Goal: Information Seeking & Learning: Learn about a topic

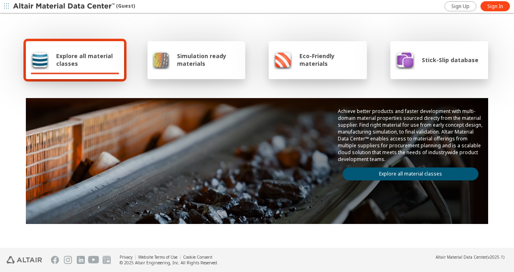
click at [183, 64] on span "Simulation ready materials" at bounding box center [208, 59] width 63 height 15
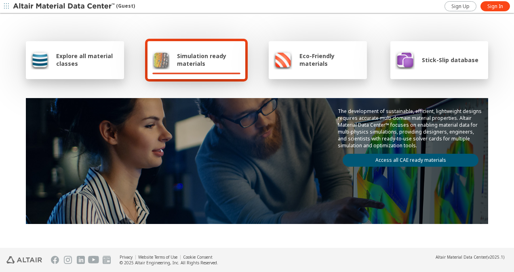
click at [427, 158] on link "Access all CAE ready materials" at bounding box center [411, 160] width 136 height 13
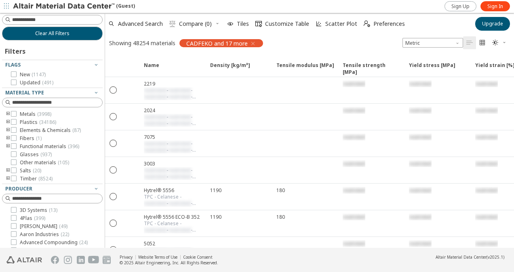
click at [255, 42] on icon "button" at bounding box center [253, 43] width 6 height 6
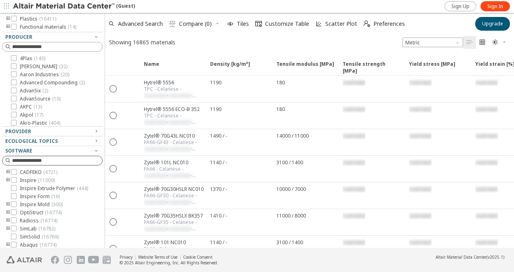
scroll to position [106, 0]
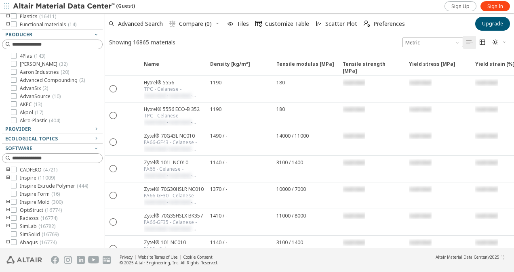
click at [9, 206] on icon "toogle group" at bounding box center [8, 202] width 6 height 6
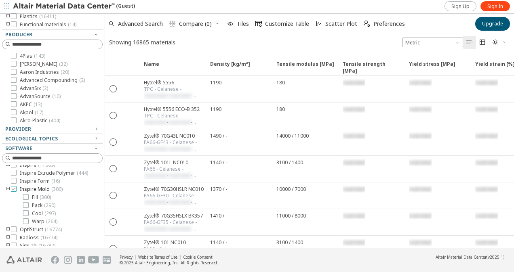
scroll to position [0, 0]
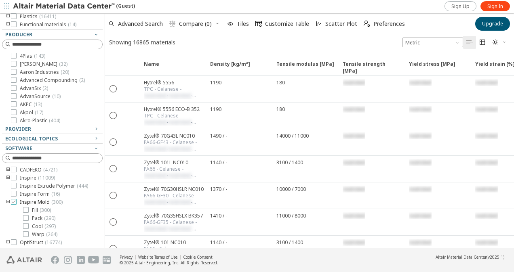
click at [14, 205] on icon at bounding box center [14, 202] width 6 height 6
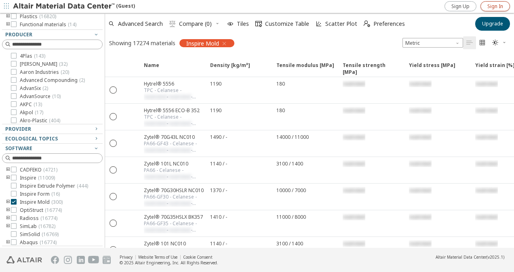
click at [497, 5] on span "Sign In" at bounding box center [496, 6] width 16 height 6
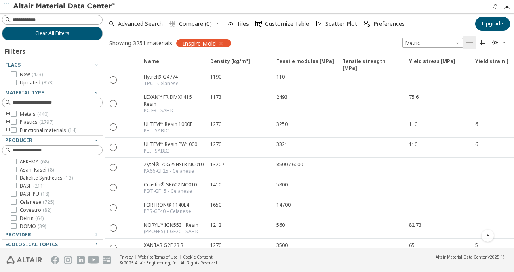
scroll to position [1735, 0]
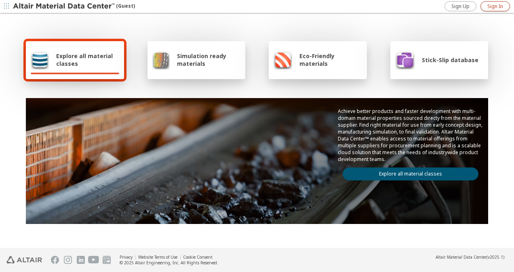
click at [496, 6] on span "Sign In" at bounding box center [496, 6] width 16 height 6
click at [507, 7] on icon "button" at bounding box center [507, 6] width 6 height 6
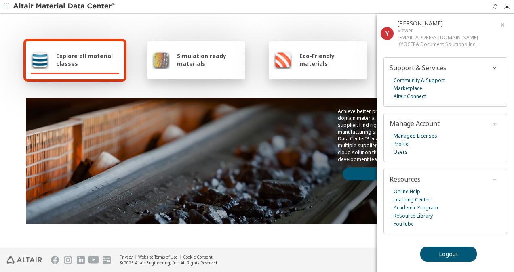
click at [504, 25] on icon "button" at bounding box center [503, 25] width 6 height 6
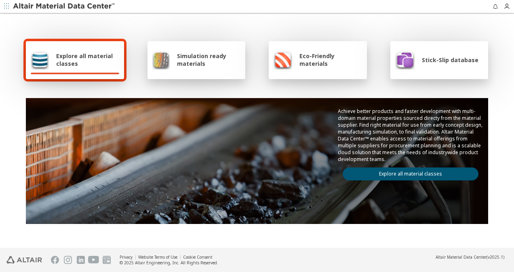
click at [216, 61] on span "Simulation ready materials" at bounding box center [208, 59] width 63 height 15
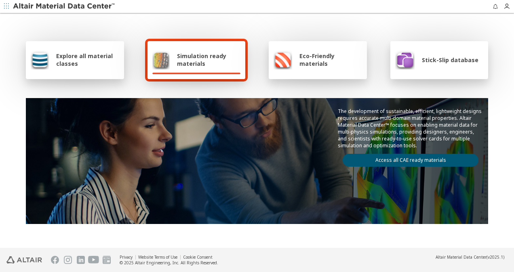
click at [56, 65] on span "Explore all material classes" at bounding box center [87, 59] width 63 height 15
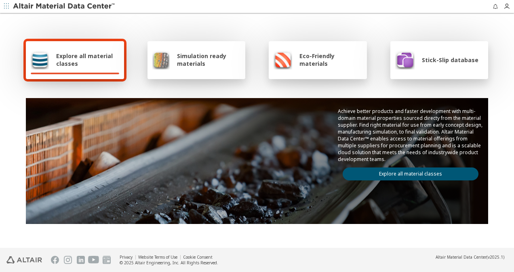
click at [388, 169] on link "Explore all material classes" at bounding box center [411, 174] width 136 height 13
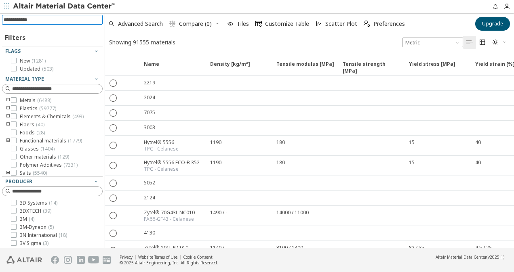
click at [52, 23] on input at bounding box center [53, 19] width 99 height 9
type input "***"
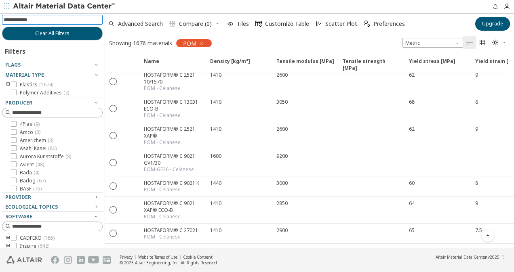
scroll to position [57, 0]
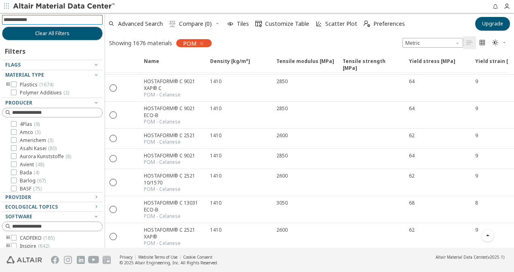
click at [45, 20] on input at bounding box center [53, 19] width 99 height 9
type input "******"
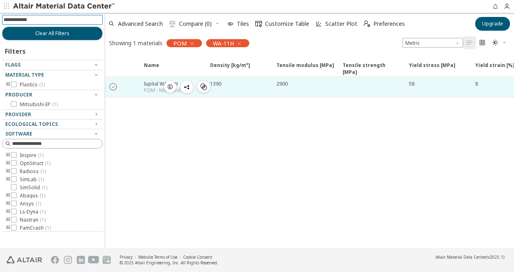
click at [114, 87] on icon "" at bounding box center [113, 86] width 7 height 7
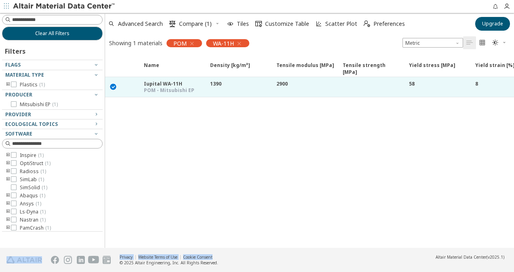
drag, startPoint x: 268, startPoint y: 240, endPoint x: 386, endPoint y: 249, distance: 118.4
click at [386, 249] on div "Clear All Filters Filters Flags Material Type Plastics ( 1 ) Producer Mitsubish…" at bounding box center [257, 143] width 514 height 260
drag, startPoint x: 270, startPoint y: 241, endPoint x: 283, endPoint y: 245, distance: 13.8
click at [289, 243] on div "Name Density [kg/m³] Density [kg/m³] ISO 1183 Tensile modulus [MPa] Tensile mod…" at bounding box center [309, 149] width 409 height 197
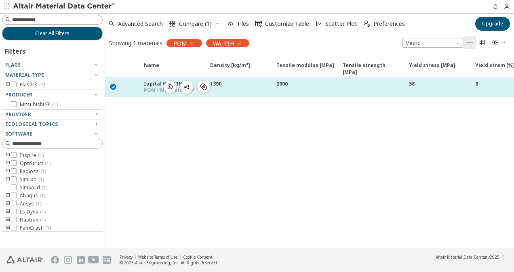
click at [243, 85] on div "1390" at bounding box center [240, 83] width 61 height 7
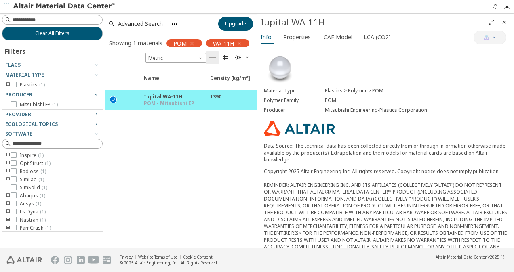
click at [501, 21] on span "Close" at bounding box center [505, 22] width 10 height 13
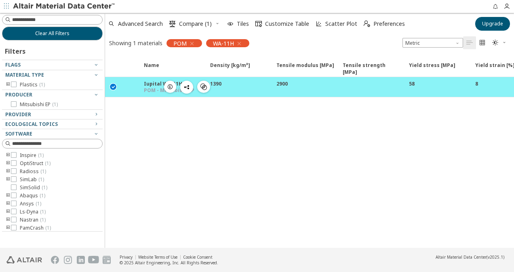
click at [113, 87] on icon "" at bounding box center [113, 86] width 7 height 7
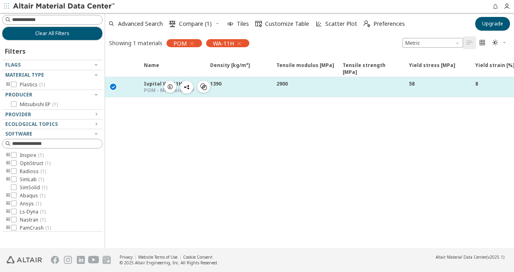
click at [136, 86] on div at bounding box center [130, 87] width 18 height 20
click at [142, 89] on div "Iupital WA-11H POM - Mitsubishi EP " at bounding box center [172, 87] width 66 height 20
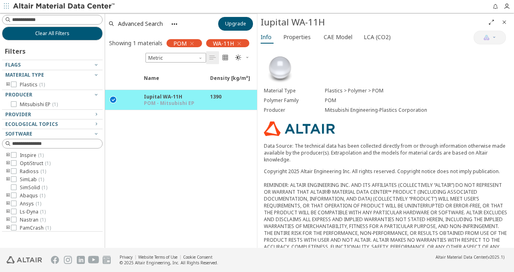
click at [504, 21] on icon "Close" at bounding box center [504, 22] width 6 height 6
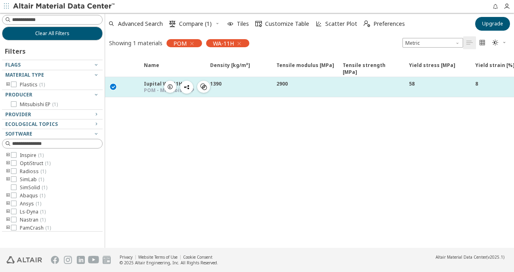
click at [150, 87] on div "POM - Mitsubishi EP" at bounding box center [169, 90] width 51 height 6
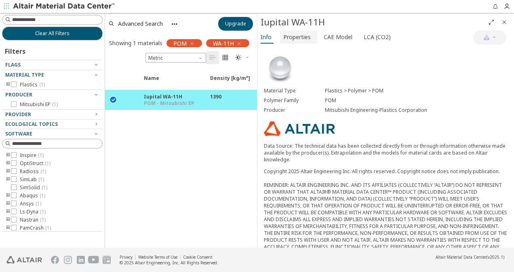
click at [285, 37] on span "Properties" at bounding box center [296, 37] width 27 height 13
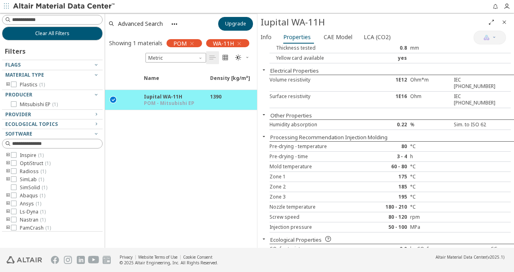
scroll to position [301, 0]
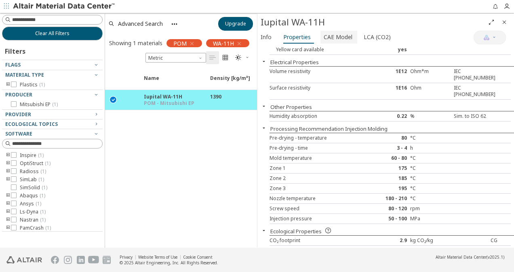
click at [338, 40] on span "CAE Model" at bounding box center [338, 37] width 29 height 13
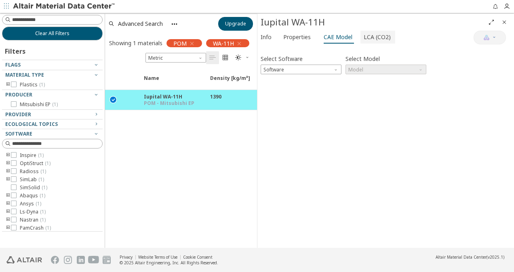
click at [376, 35] on span "LCA (CO2)" at bounding box center [377, 37] width 27 height 13
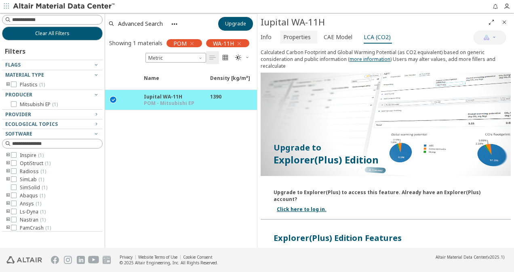
click at [295, 38] on span "Properties" at bounding box center [296, 37] width 27 height 13
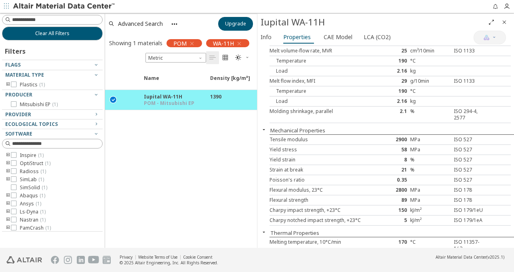
scroll to position [0, 0]
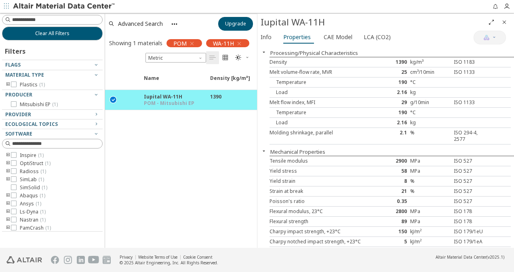
click at [217, 139] on div "Name Density [kg/m³] Density [kg/m³] ISO 1183 Tensile modulus [MPa] Tensile mod…" at bounding box center [181, 158] width 152 height 180
click at [503, 20] on icon "Close" at bounding box center [504, 22] width 6 height 6
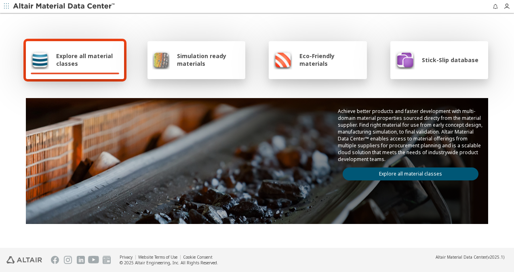
click at [200, 55] on span "Simulation ready materials" at bounding box center [208, 59] width 63 height 15
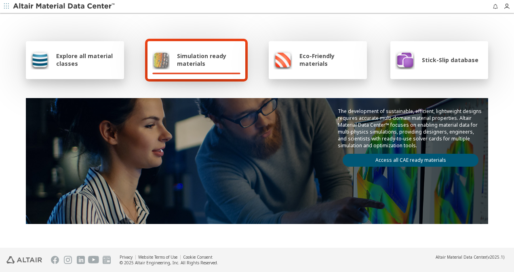
click at [392, 161] on link "Access all CAE ready materials" at bounding box center [411, 160] width 136 height 13
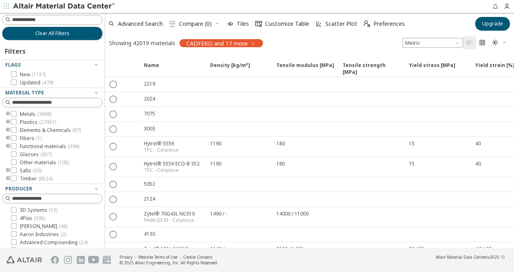
click at [251, 42] on icon "button" at bounding box center [253, 43] width 6 height 6
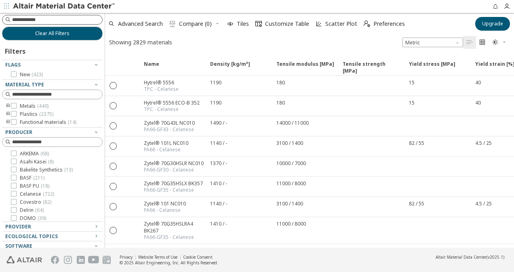
click at [57, 19] on input at bounding box center [57, 20] width 90 height 8
type input "***"
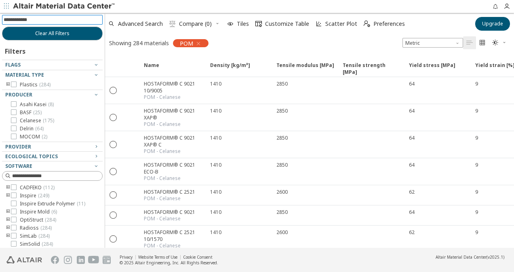
click at [57, 22] on input at bounding box center [53, 19] width 99 height 9
type input "******"
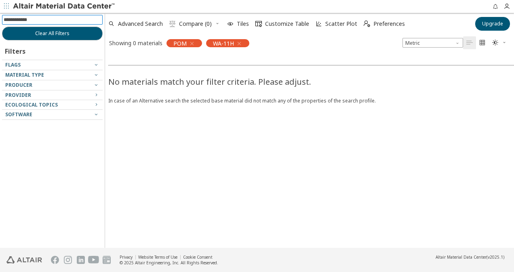
click at [189, 43] on icon "button" at bounding box center [192, 43] width 6 height 6
click at [66, 22] on input at bounding box center [53, 19] width 99 height 9
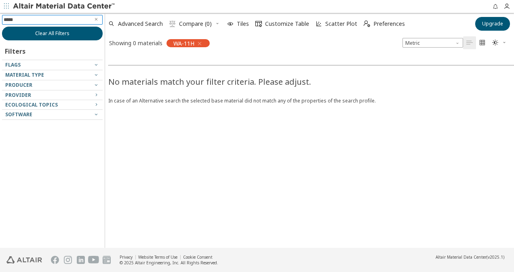
type input "******"
click at [202, 42] on icon "button" at bounding box center [199, 43] width 6 height 6
click at [203, 43] on div "WA11-H" at bounding box center [188, 43] width 43 height 8
click at [201, 42] on icon "button" at bounding box center [199, 43] width 6 height 6
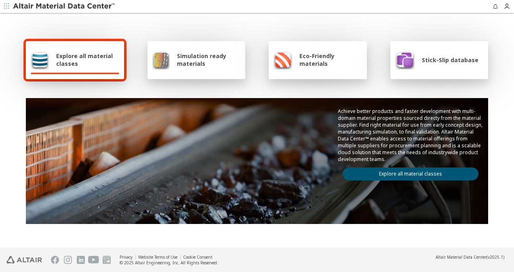
click at [400, 171] on link "Explore all material classes" at bounding box center [411, 174] width 136 height 13
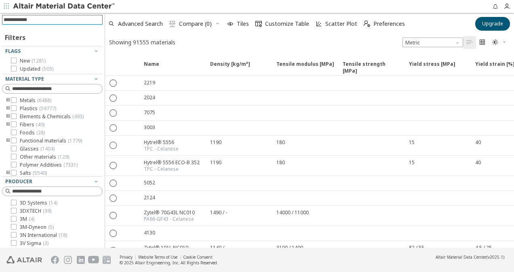
click at [49, 21] on input at bounding box center [53, 19] width 99 height 9
type input "******"
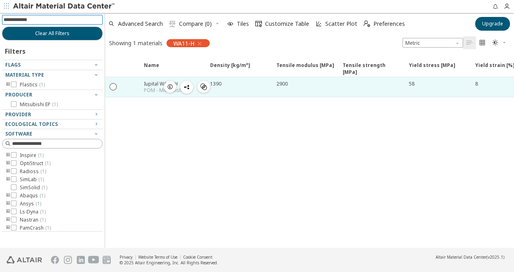
click at [154, 82] on div "Iupital WA-11H" at bounding box center [167, 83] width 46 height 7
click at [113, 83] on icon "" at bounding box center [113, 86] width 7 height 7
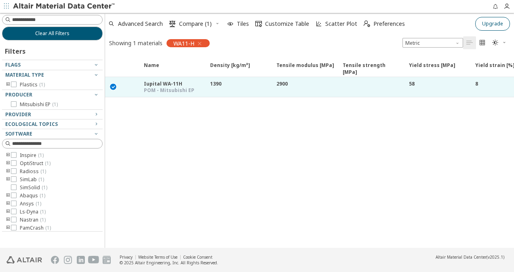
click at [494, 22] on span "Upgrade" at bounding box center [492, 24] width 21 height 6
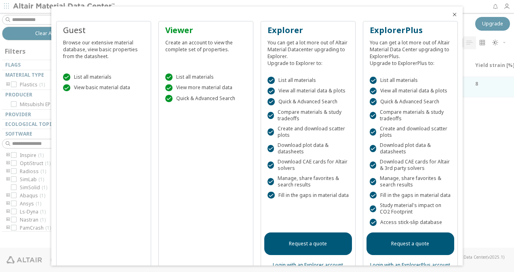
click at [452, 14] on icon "Close" at bounding box center [455, 14] width 6 height 6
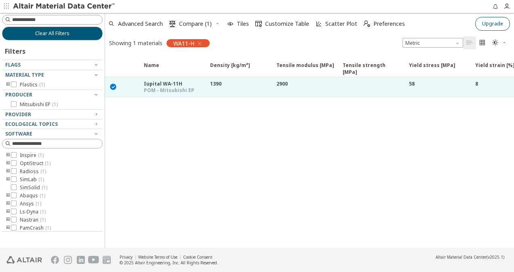
click at [484, 22] on span "Upgrade" at bounding box center [492, 24] width 21 height 6
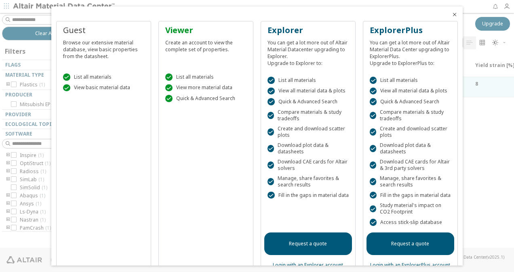
click at [193, 87] on div " View more material data" at bounding box center [205, 87] width 81 height 7
click at [452, 15] on icon "Close" at bounding box center [455, 14] width 6 height 6
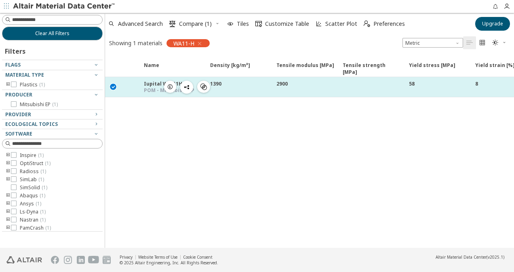
click at [255, 90] on div "1390" at bounding box center [238, 87] width 66 height 20
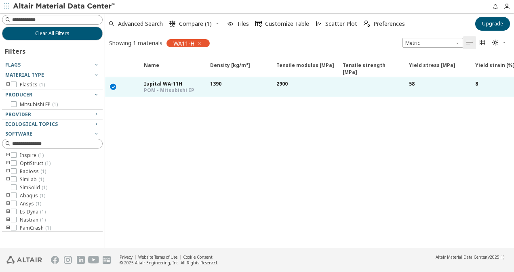
click at [255, 89] on div "1390" at bounding box center [238, 87] width 66 height 20
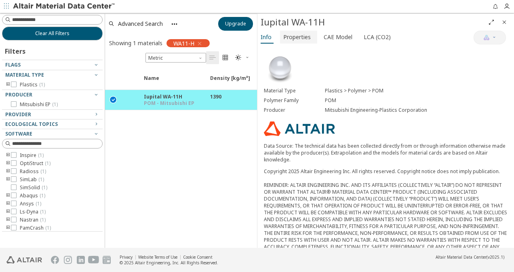
click at [302, 37] on span "Properties" at bounding box center [296, 37] width 27 height 13
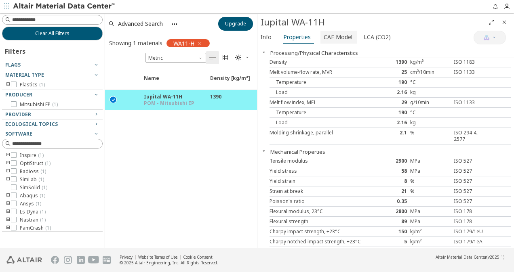
click at [338, 34] on span "CAE Model" at bounding box center [338, 37] width 29 height 13
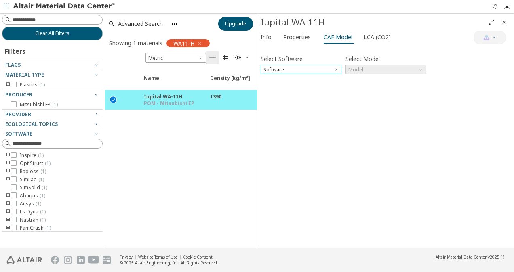
click at [310, 70] on span "Software" at bounding box center [301, 70] width 81 height 10
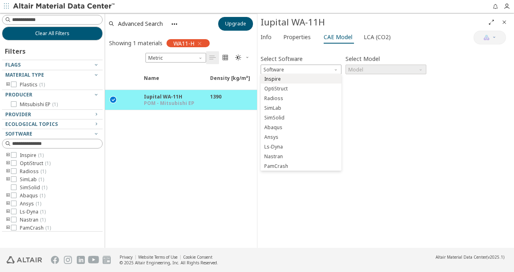
click at [305, 78] on span "Inspire" at bounding box center [301, 79] width 74 height 6
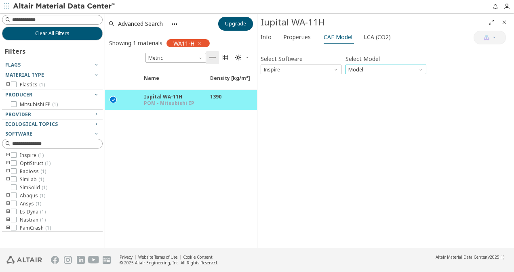
click at [359, 70] on span "Model" at bounding box center [386, 70] width 81 height 10
click at [321, 68] on span "Inspire" at bounding box center [301, 70] width 81 height 10
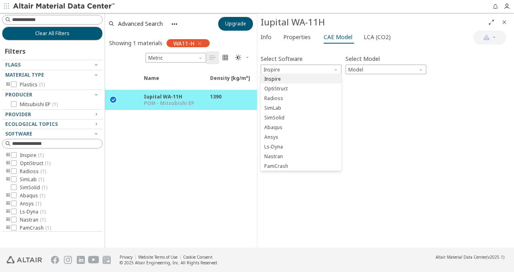
click at [283, 78] on span "Inspire" at bounding box center [301, 79] width 74 height 6
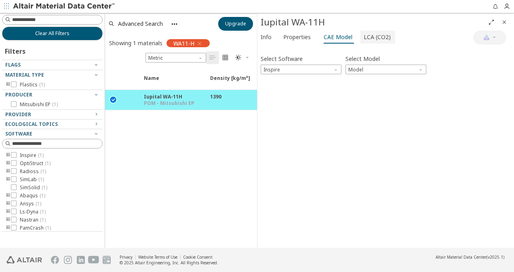
click at [378, 36] on span "LCA (CO2)" at bounding box center [377, 37] width 27 height 13
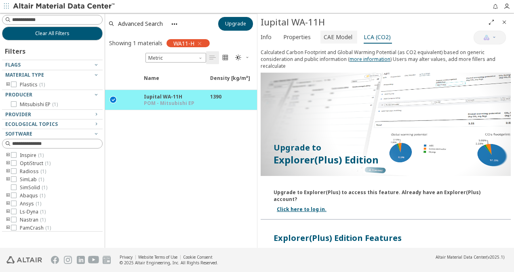
click at [338, 40] on span "CAE Model" at bounding box center [338, 37] width 29 height 13
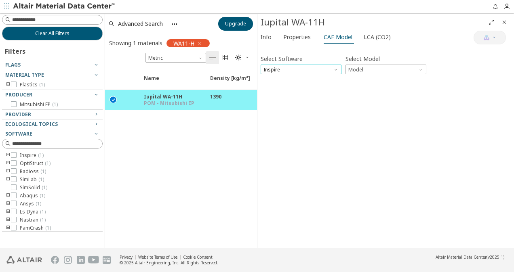
click at [303, 65] on span "Inspire" at bounding box center [301, 70] width 81 height 10
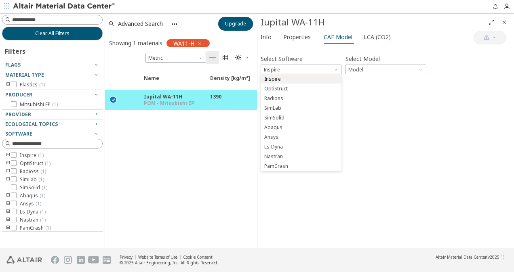
click at [297, 77] on span "Inspire" at bounding box center [301, 79] width 74 height 6
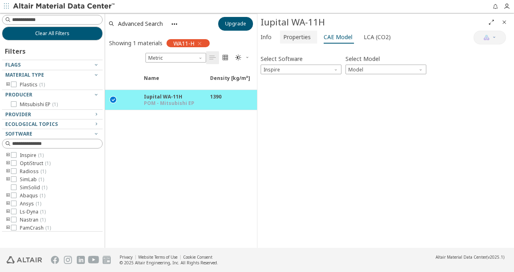
click at [292, 36] on span "Properties" at bounding box center [296, 37] width 27 height 13
